Goal: Obtain resource: Download file/media

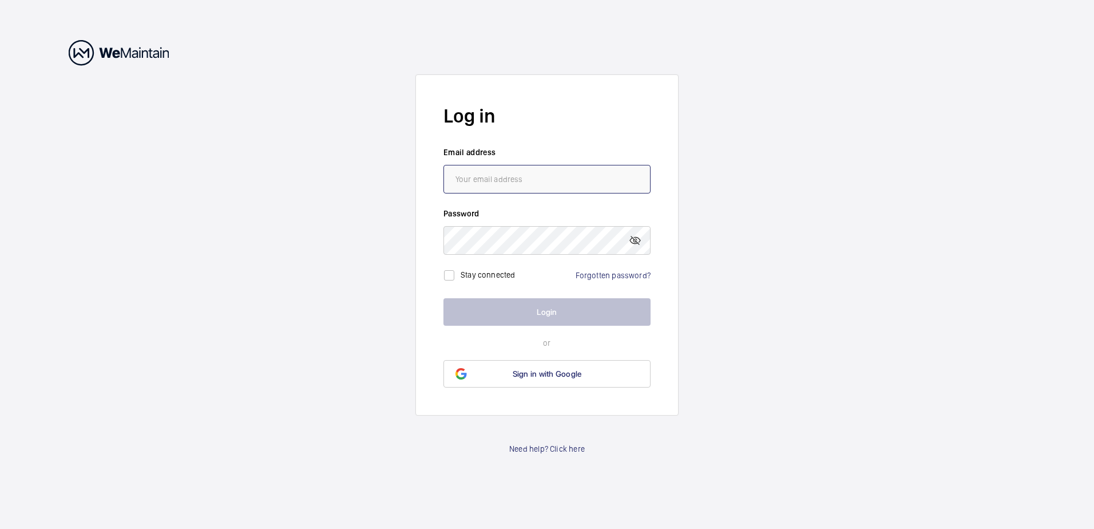
type input "[EMAIL_ADDRESS][DOMAIN_NAME]"
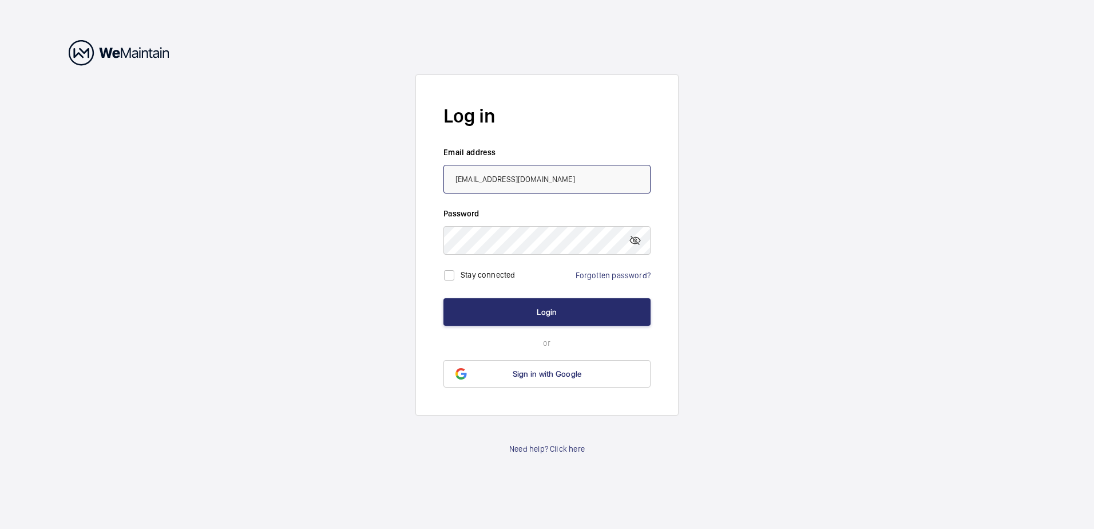
click at [503, 177] on input "[EMAIL_ADDRESS][DOMAIN_NAME]" at bounding box center [546, 179] width 207 height 29
click at [544, 311] on button "Login" at bounding box center [546, 311] width 207 height 27
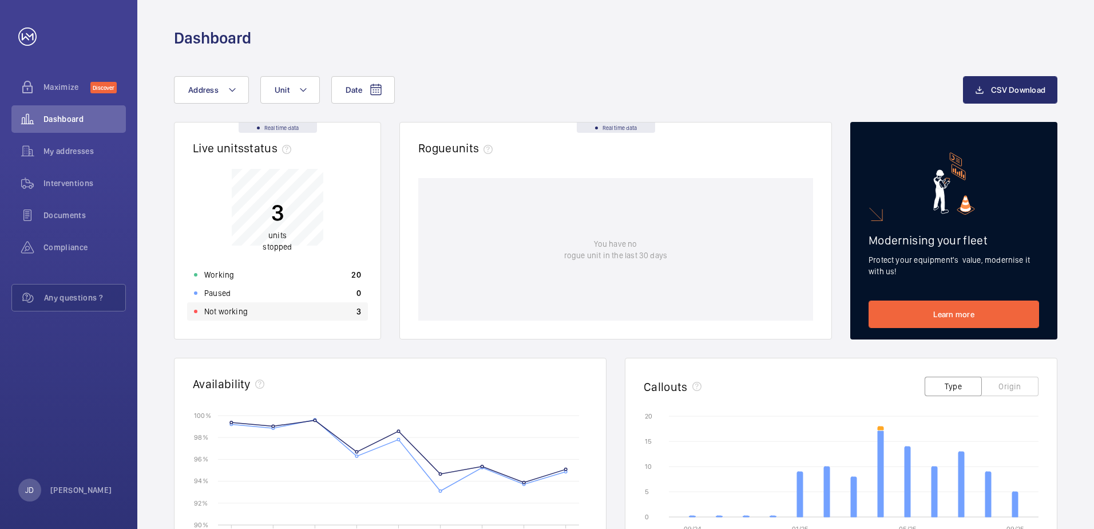
click at [226, 312] on p "Not working" at bounding box center [225, 311] width 43 height 11
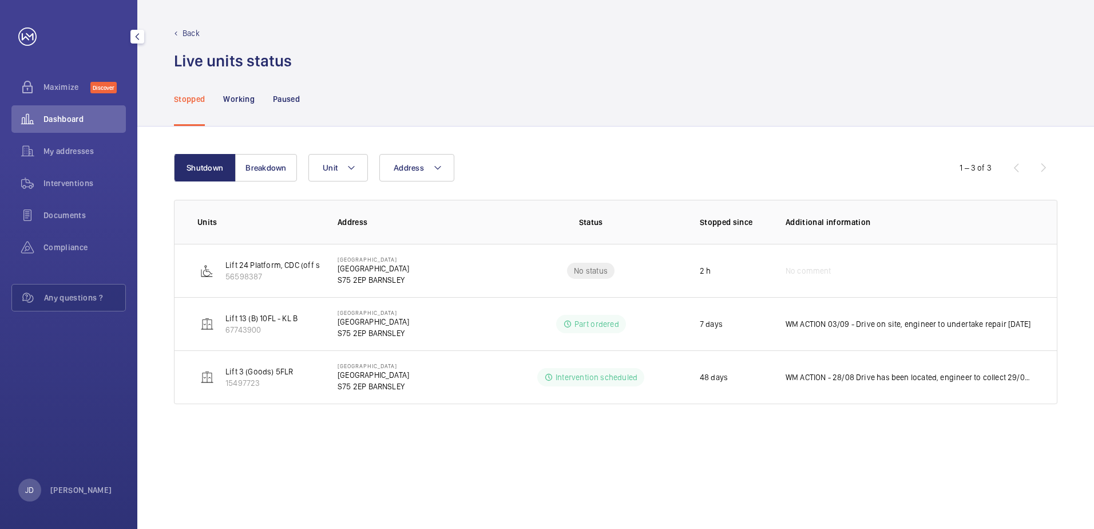
click at [58, 118] on span "Dashboard" at bounding box center [84, 118] width 82 height 11
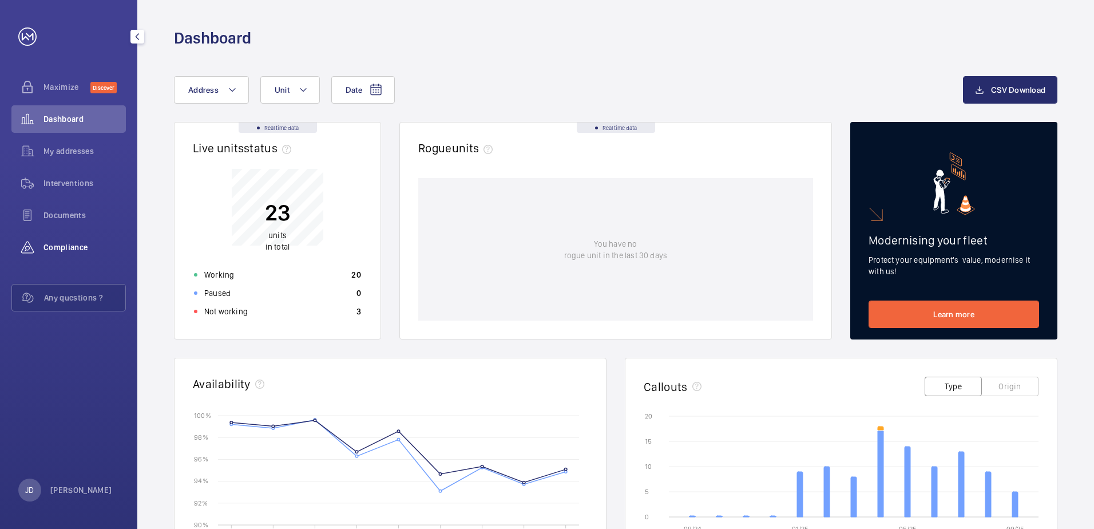
click at [69, 240] on div "Compliance" at bounding box center [68, 246] width 114 height 27
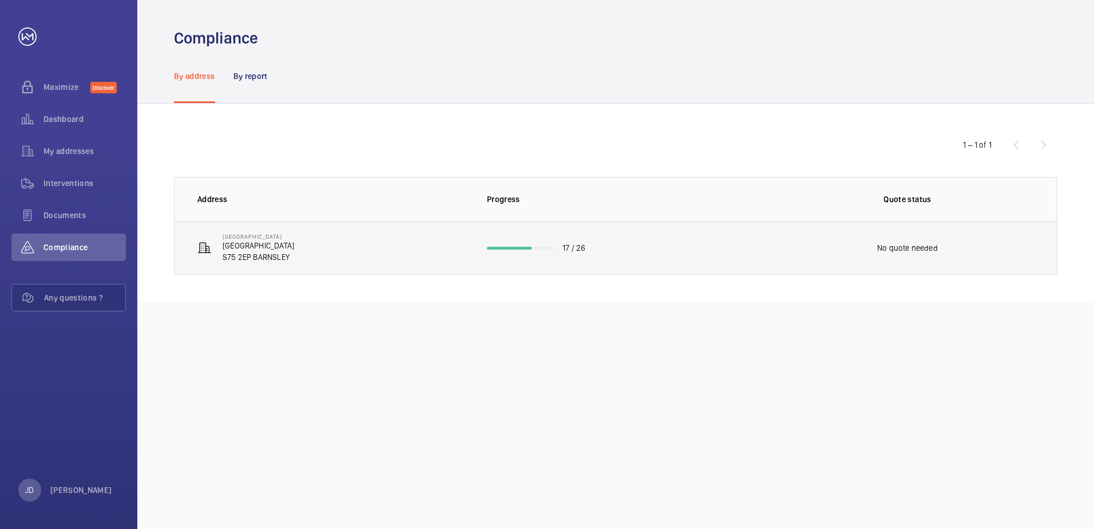
click at [361, 239] on td "[GEOGRAPHIC_DATA] [GEOGRAPHIC_DATA] [GEOGRAPHIC_DATA]" at bounding box center [322, 248] width 294 height 54
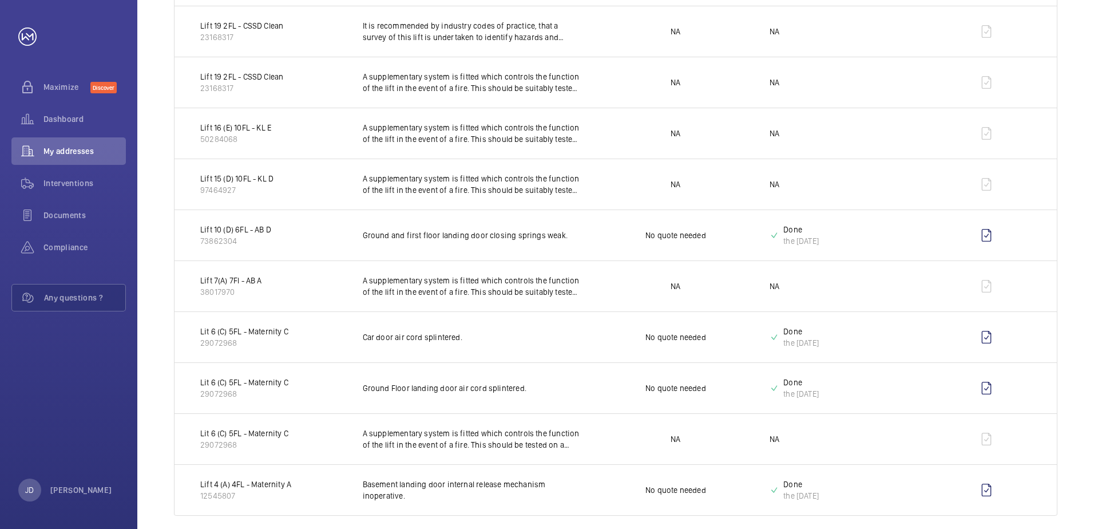
scroll to position [1292, 0]
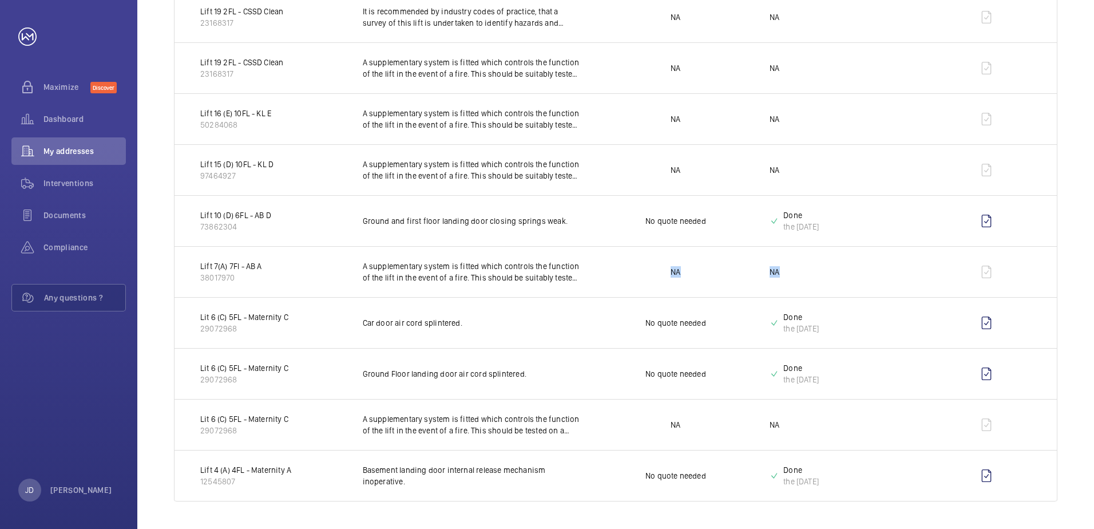
drag, startPoint x: 779, startPoint y: 276, endPoint x: 637, endPoint y: 255, distance: 143.5
click at [0, 0] on tr "Lift 7(A) 7Fl - AB A 38017970 A supplementary system is fitted which controls t…" at bounding box center [0, 0] width 0 height 0
click at [887, 265] on td "NA" at bounding box center [836, 271] width 170 height 51
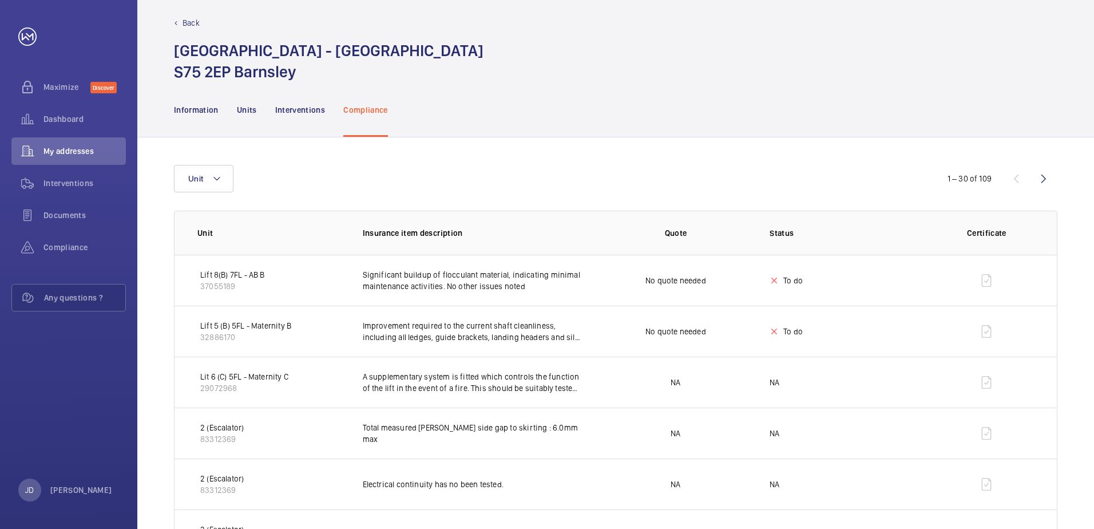
scroll to position [0, 0]
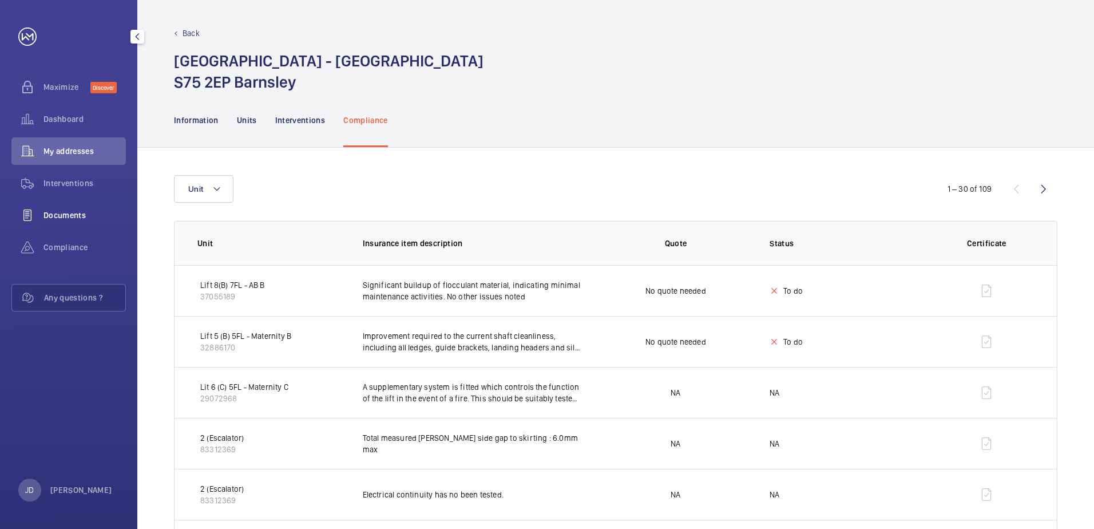
click at [64, 223] on div "Documents" at bounding box center [68, 214] width 114 height 27
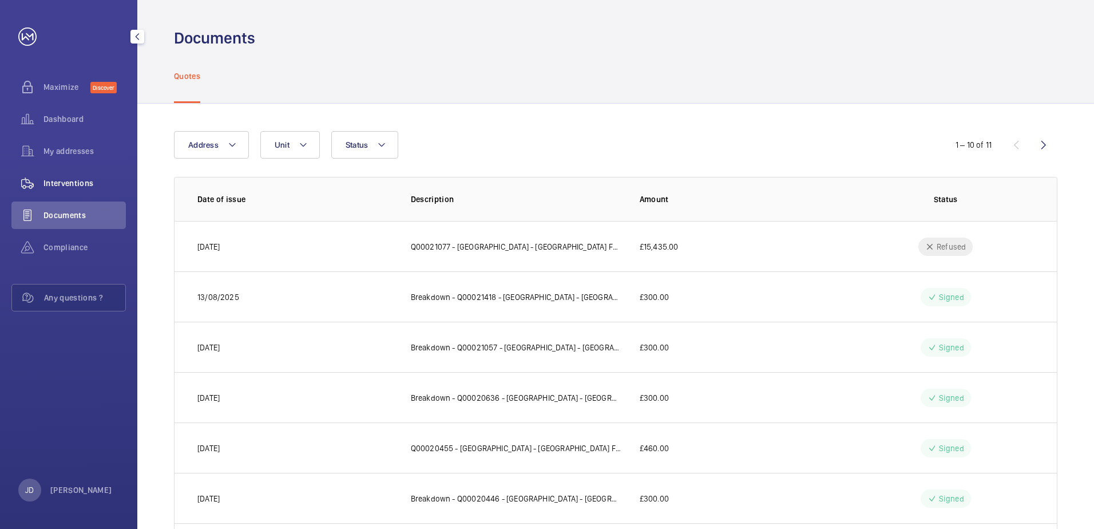
click at [76, 177] on div "Interventions" at bounding box center [68, 182] width 114 height 27
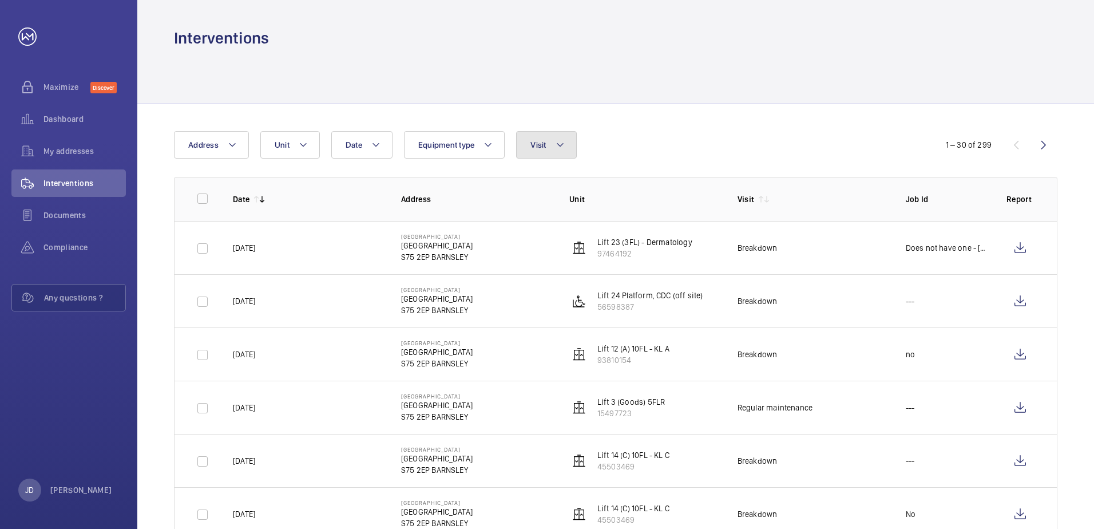
click at [540, 152] on button "Visit" at bounding box center [546, 144] width 60 height 27
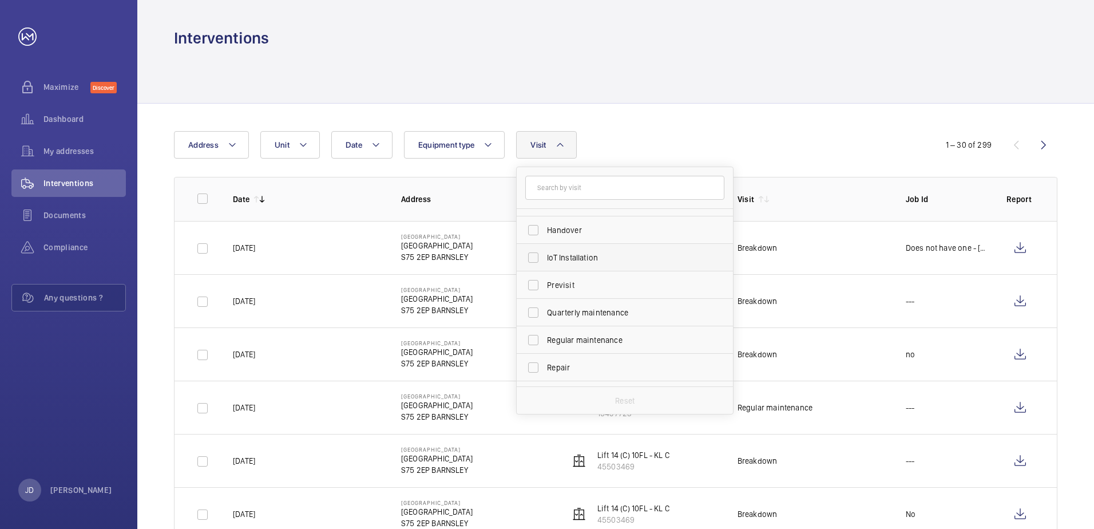
scroll to position [105, 0]
click at [537, 336] on label "Regular maintenance" at bounding box center [616, 336] width 199 height 27
click at [537, 336] on input "Regular maintenance" at bounding box center [533, 337] width 23 height 23
checkbox input "true"
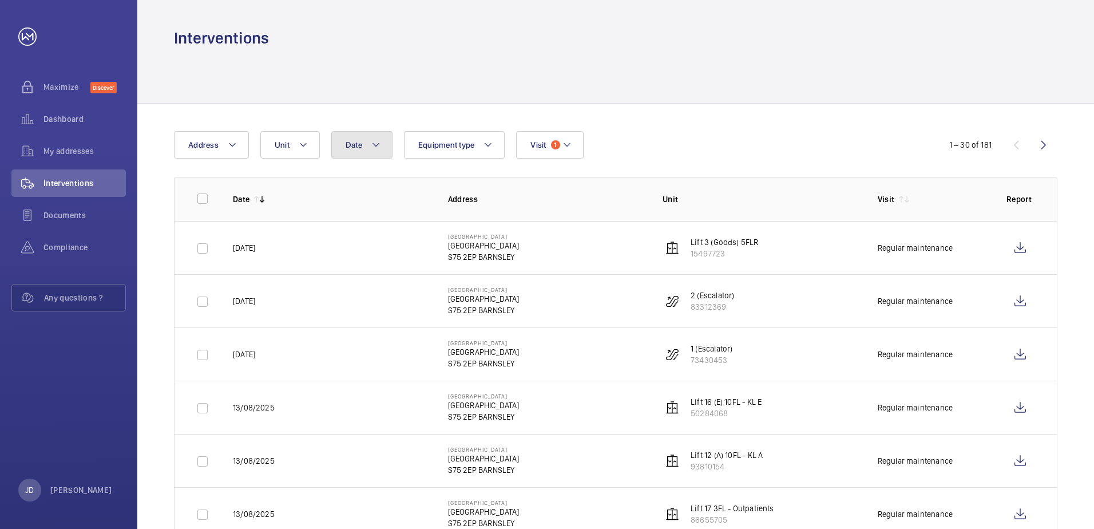
click at [356, 134] on button "Date" at bounding box center [361, 144] width 61 height 27
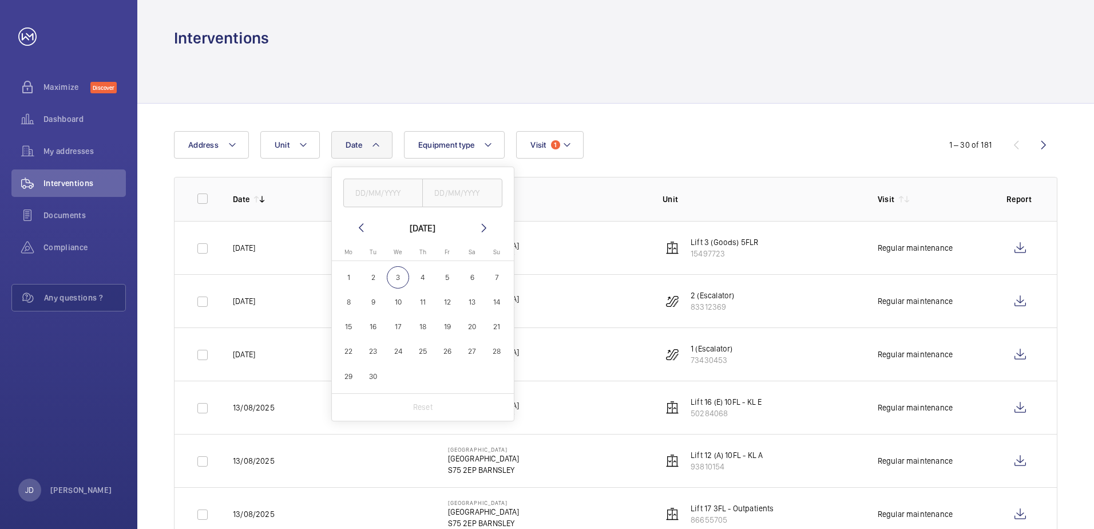
click at [356, 228] on mat-icon at bounding box center [361, 228] width 14 height 14
click at [446, 272] on span "1" at bounding box center [447, 277] width 22 height 22
type input "[DATE]"
click at [498, 378] on span "31" at bounding box center [497, 376] width 22 height 22
type input "[DATE]"
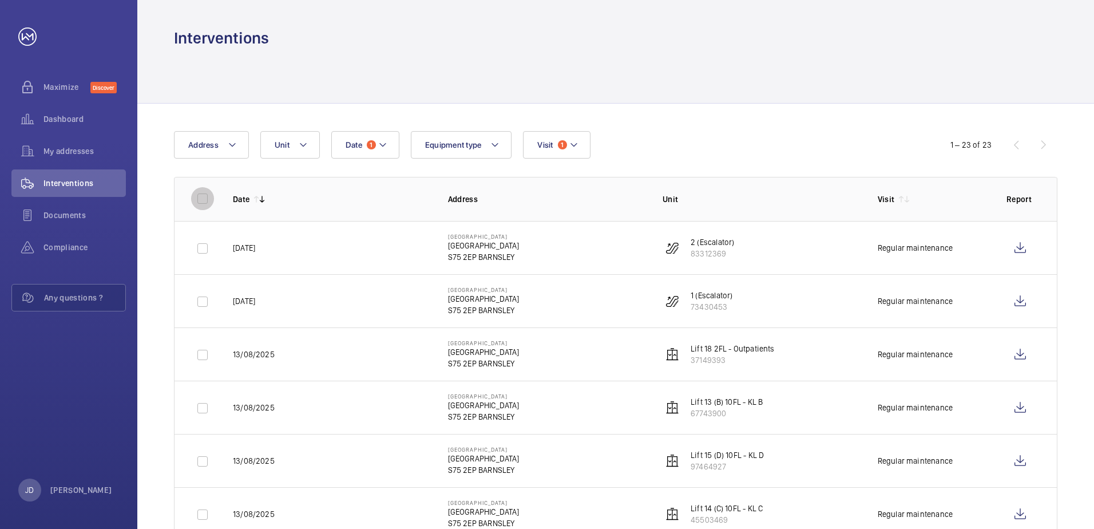
click at [203, 205] on input "checkbox" at bounding box center [202, 198] width 23 height 23
checkbox input "true"
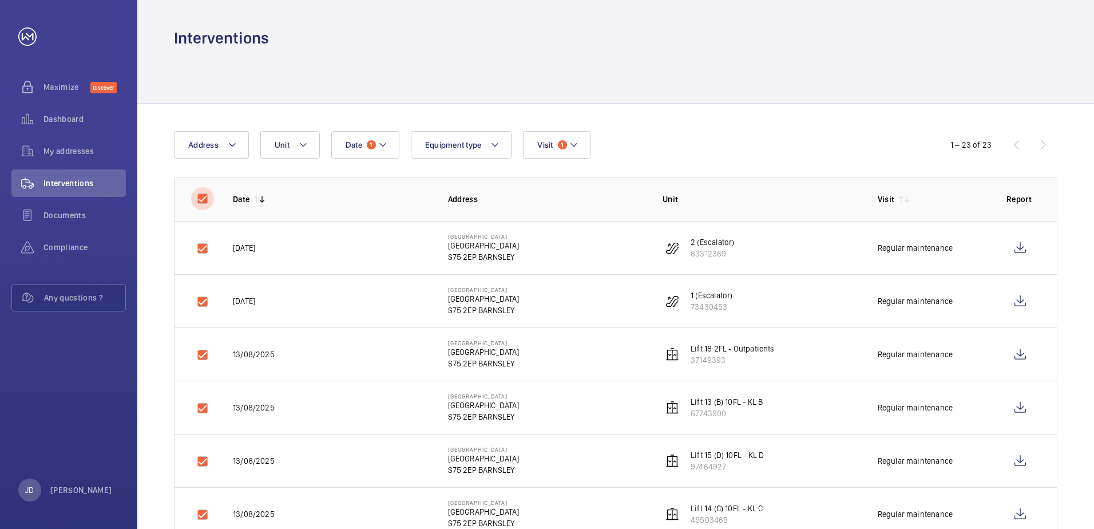
checkbox input "true"
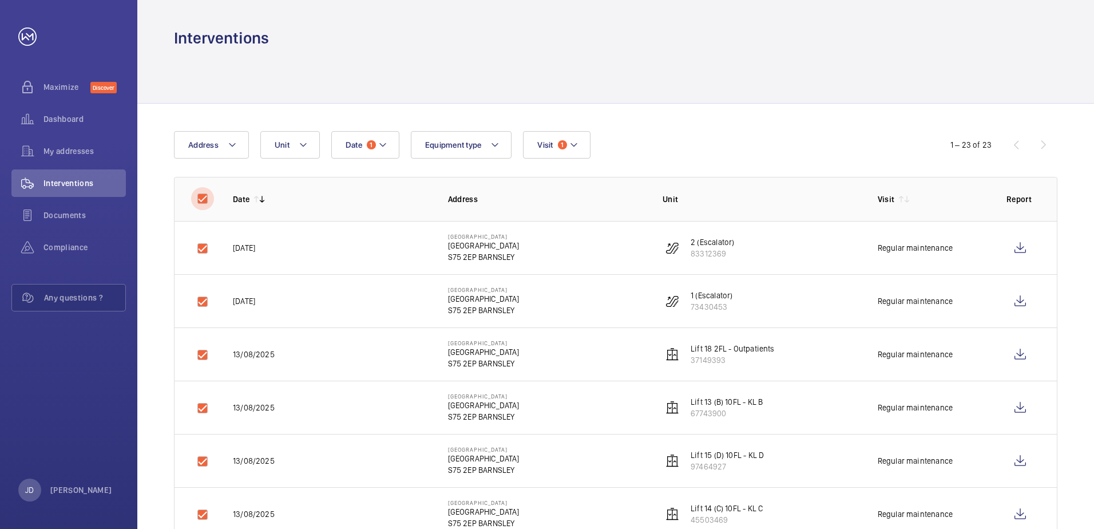
checkbox input "true"
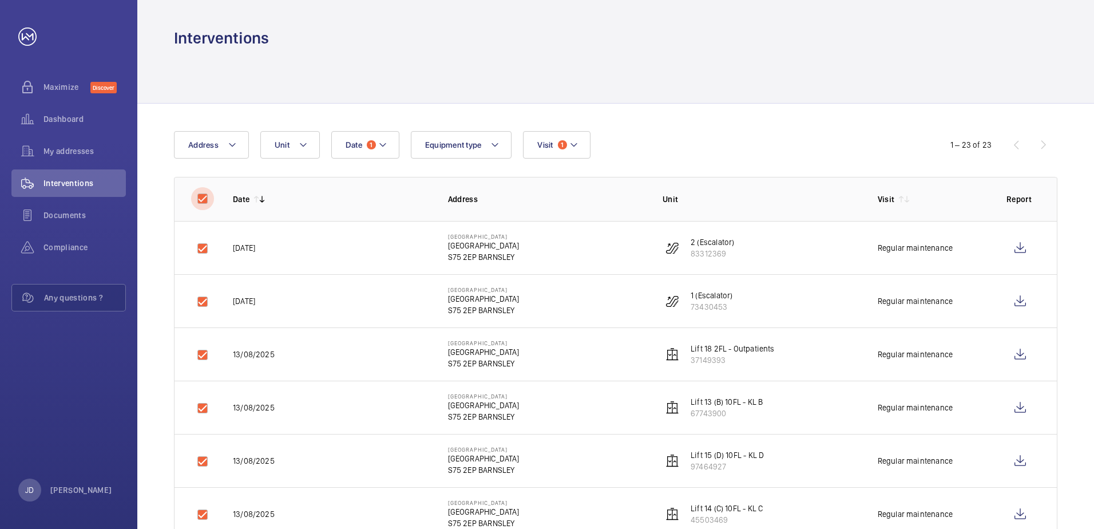
checkbox input "true"
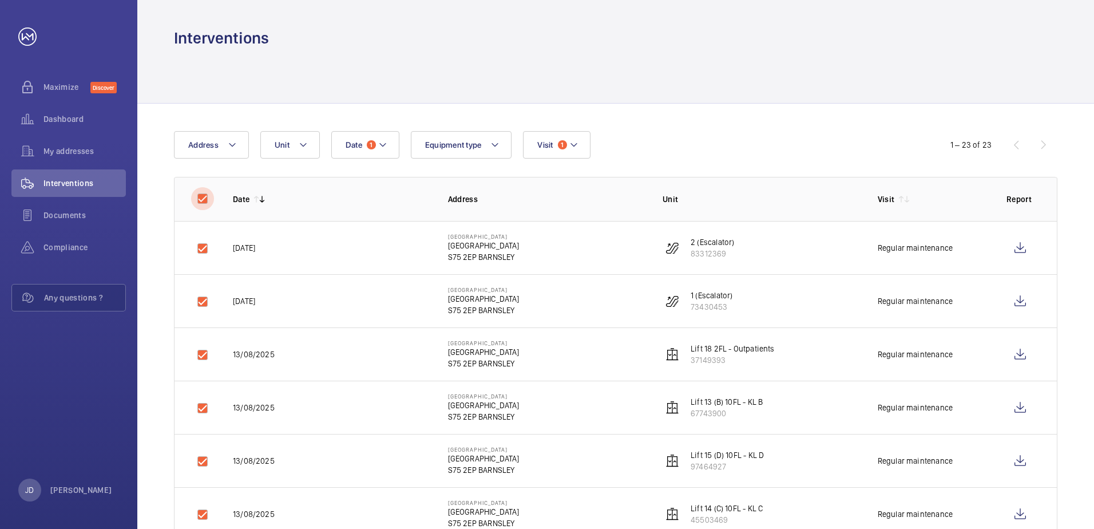
checkbox input "true"
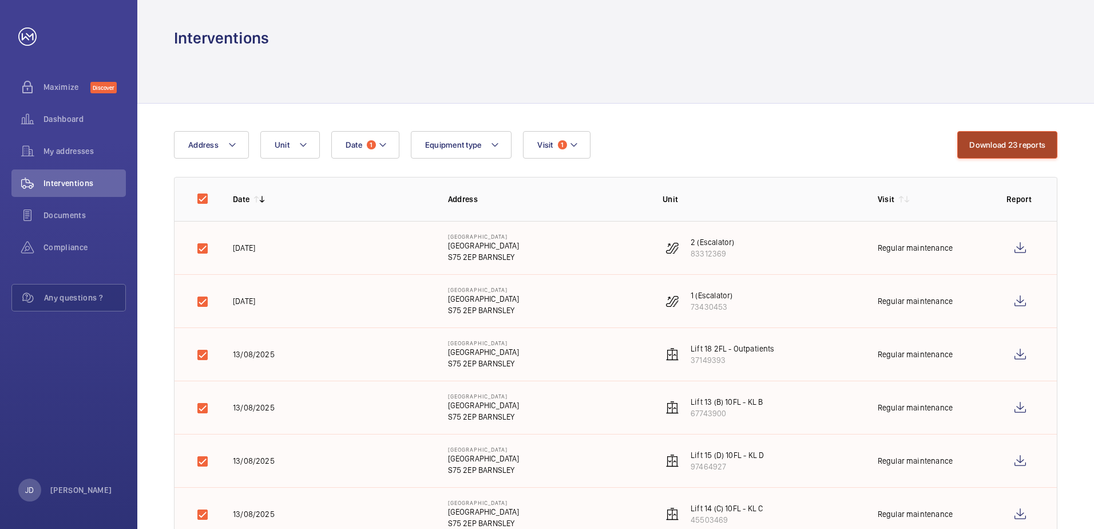
click at [1007, 144] on button "Download 23 reports" at bounding box center [1007, 144] width 100 height 27
